Goal: Navigation & Orientation: Find specific page/section

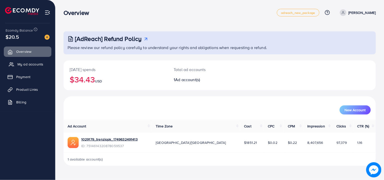
click at [20, 64] on span "My ad accounts" at bounding box center [30, 64] width 26 height 5
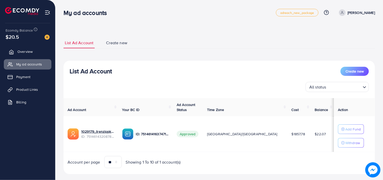
click at [22, 51] on span "Overview" at bounding box center [24, 51] width 15 height 5
